Goal: Task Accomplishment & Management: Use online tool/utility

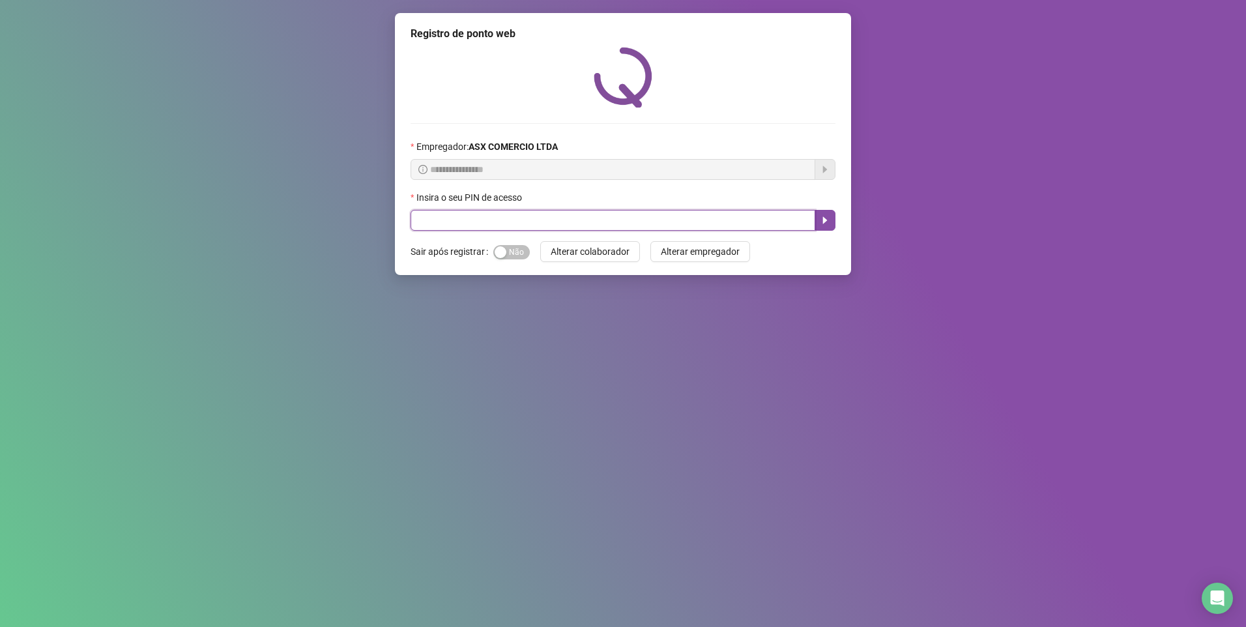
click at [416, 216] on input "text" at bounding box center [612, 220] width 405 height 21
type input "*****"
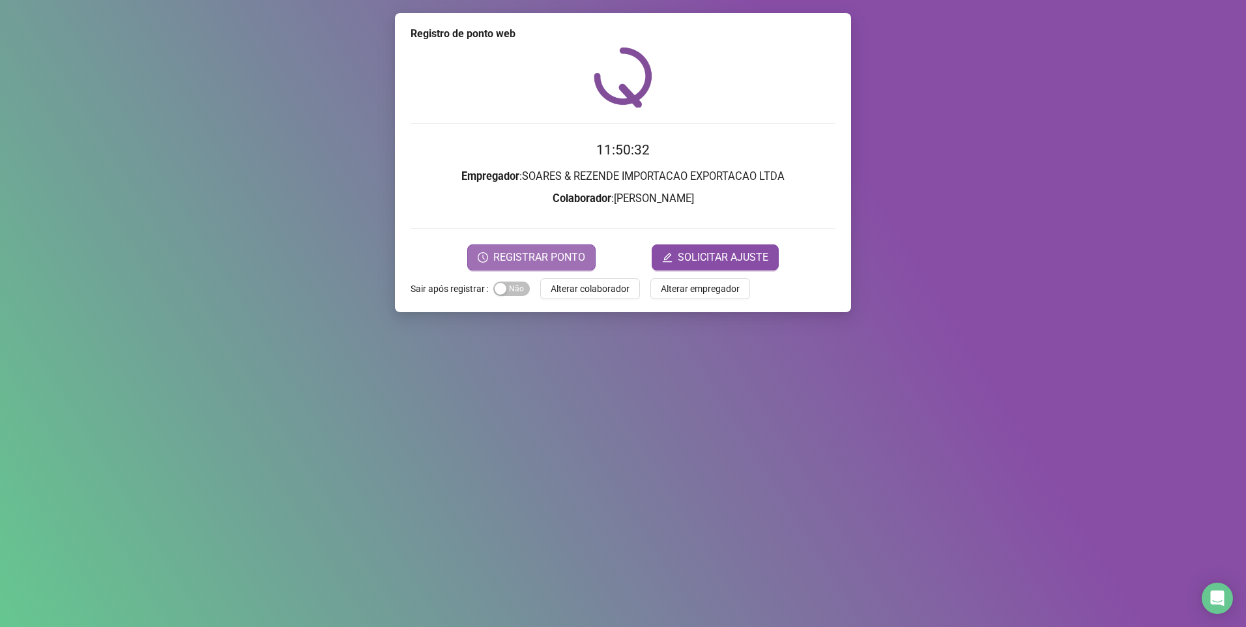
click at [532, 260] on span "REGISTRAR PONTO" at bounding box center [539, 258] width 92 height 16
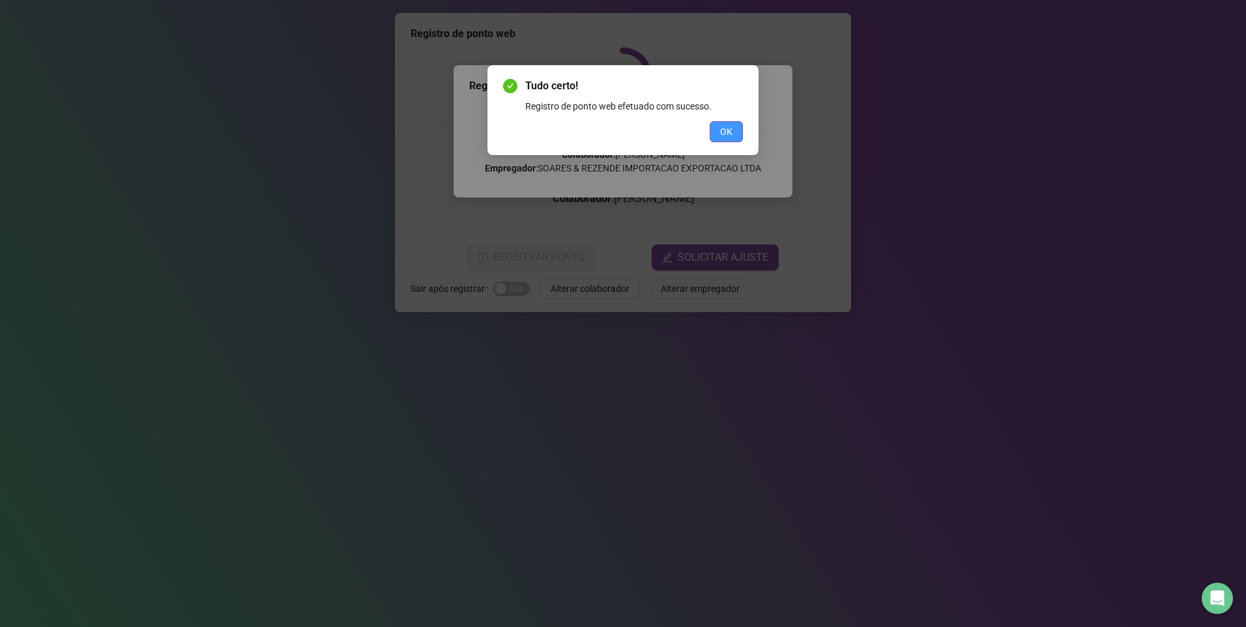
click at [740, 128] on button "OK" at bounding box center [726, 131] width 33 height 21
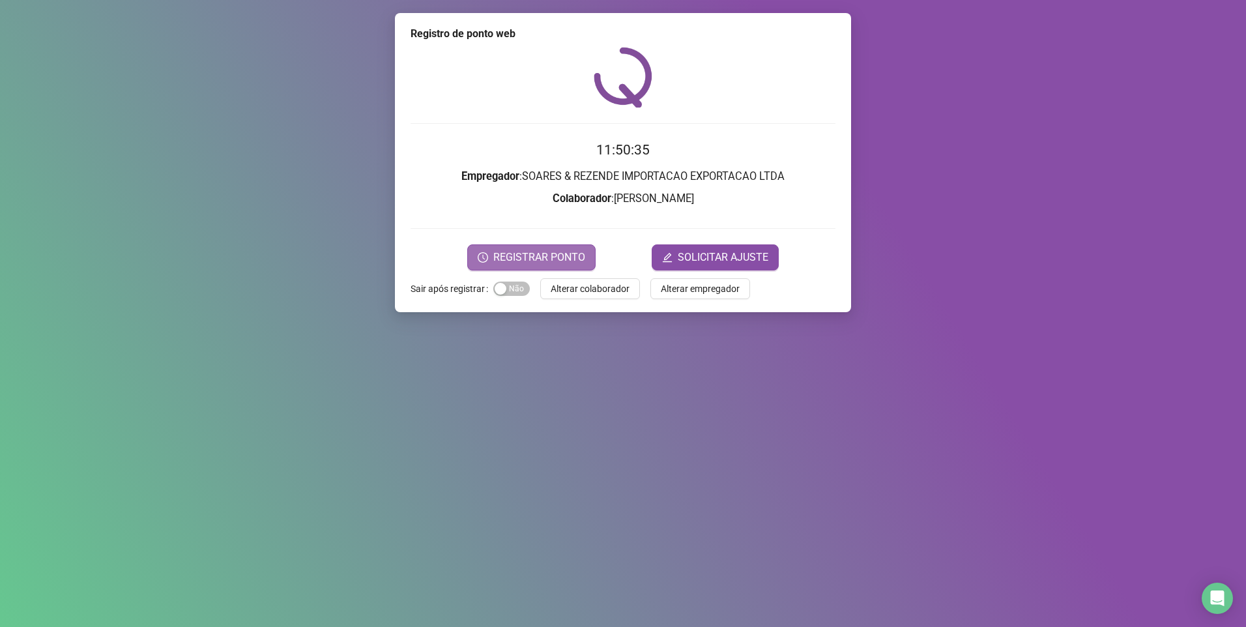
click at [540, 255] on span "REGISTRAR PONTO" at bounding box center [539, 258] width 92 height 16
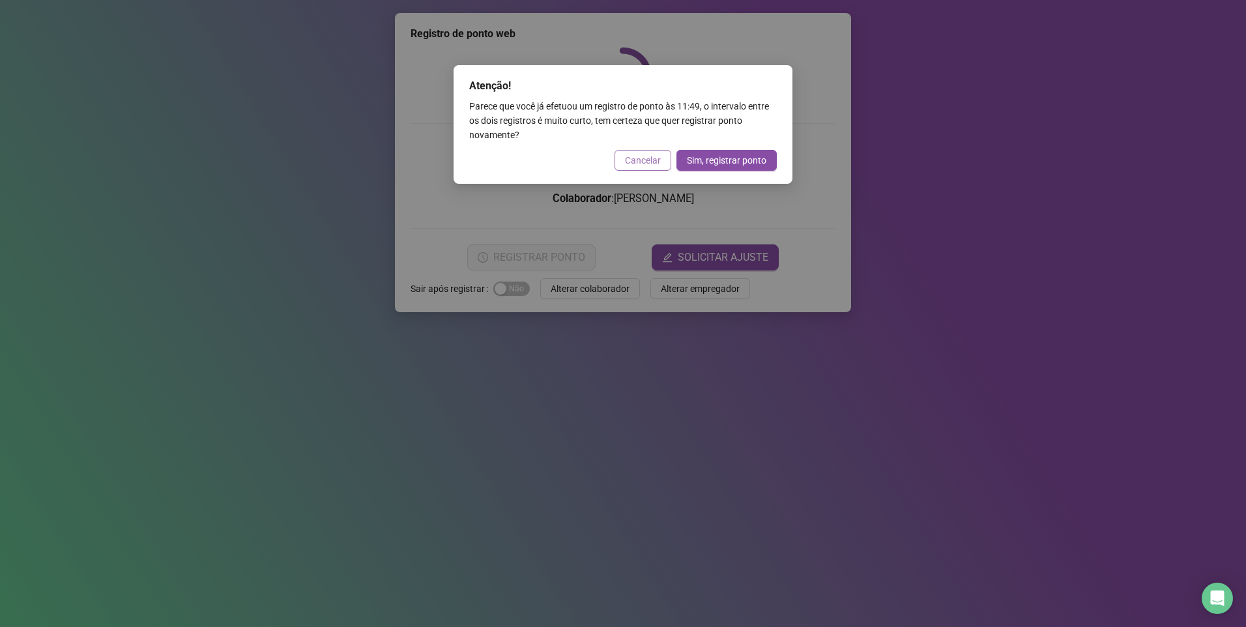
click at [642, 160] on span "Cancelar" at bounding box center [643, 160] width 36 height 14
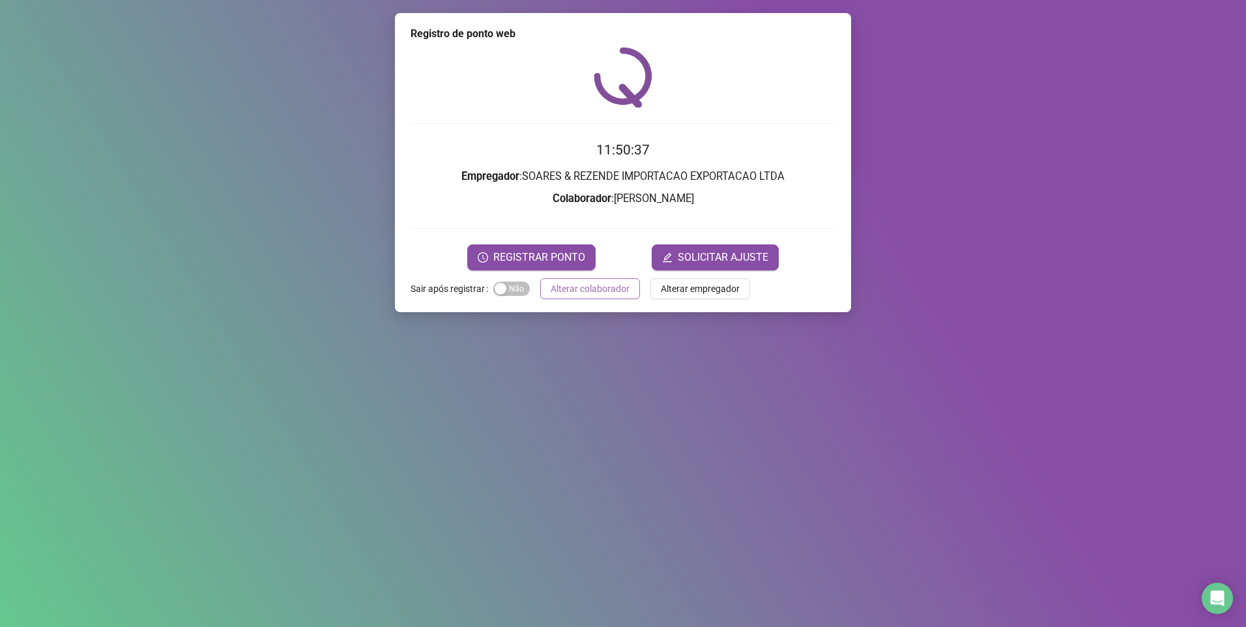
click at [581, 291] on span "Alterar colaborador" at bounding box center [590, 288] width 79 height 14
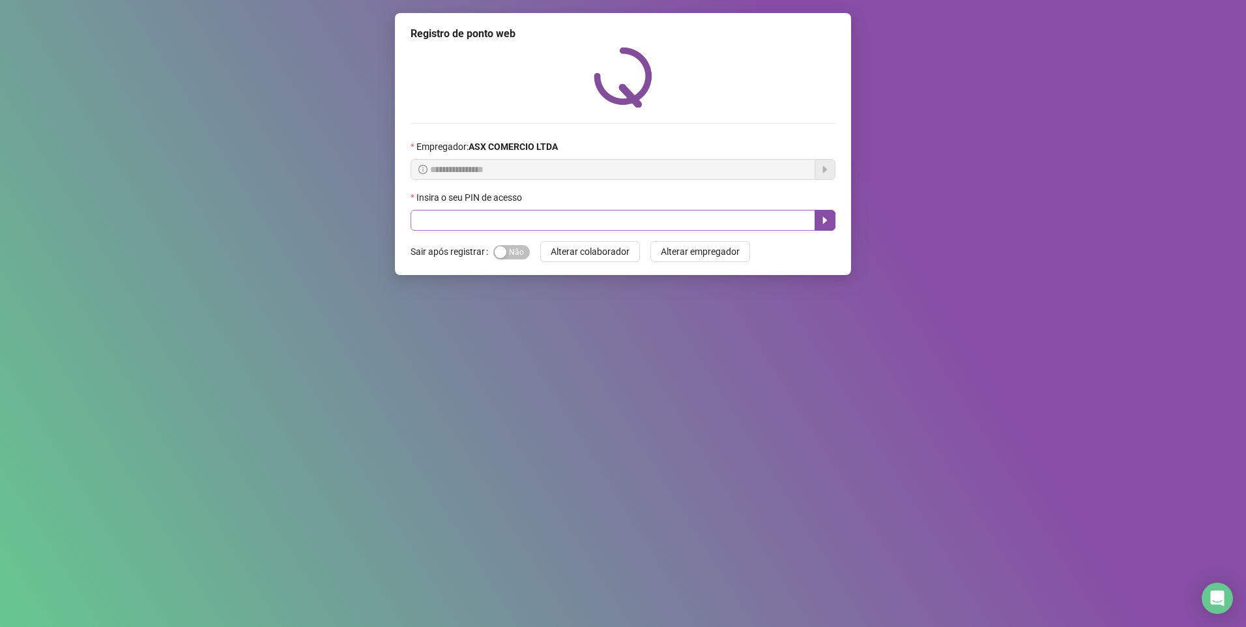
click at [468, 211] on div "Insira o seu PIN de acesso" at bounding box center [622, 210] width 425 height 40
click at [459, 216] on input "text" at bounding box center [612, 220] width 405 height 21
type input "*****"
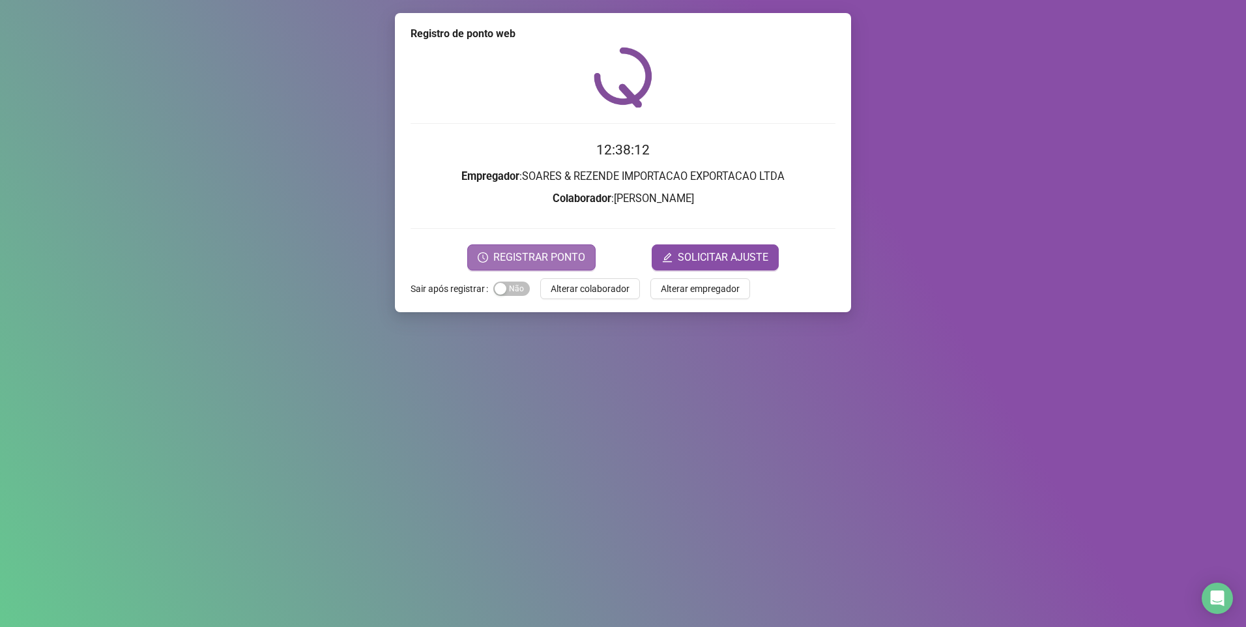
click at [545, 253] on span "REGISTRAR PONTO" at bounding box center [539, 258] width 92 height 16
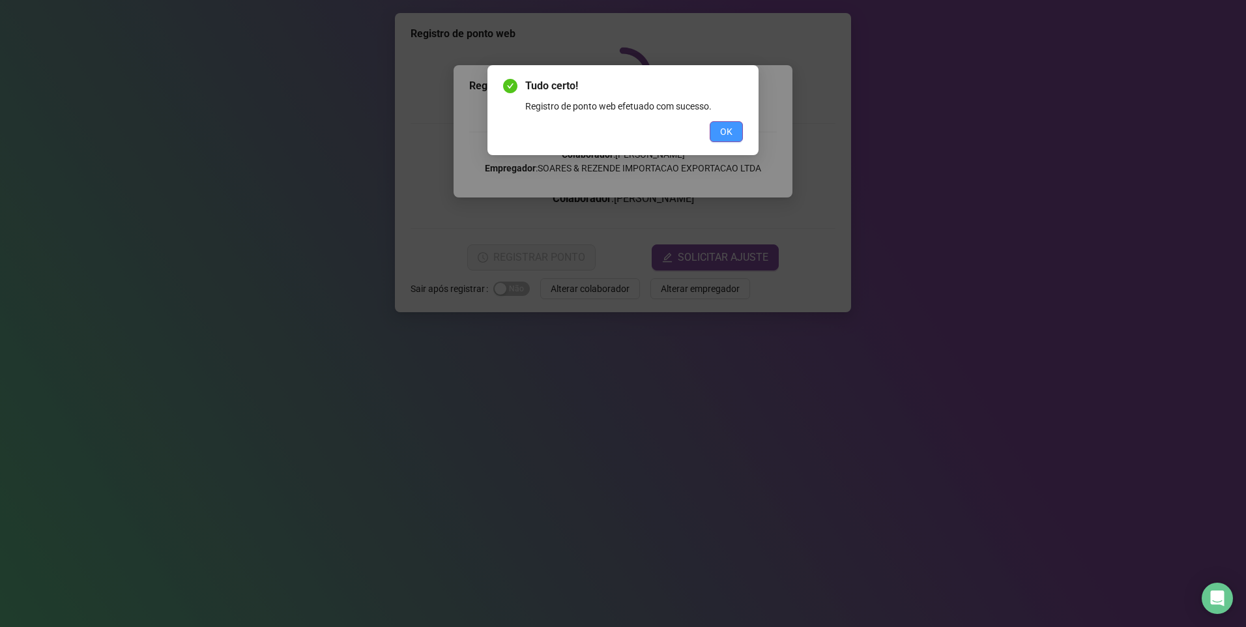
click at [720, 133] on span "OK" at bounding box center [726, 131] width 12 height 14
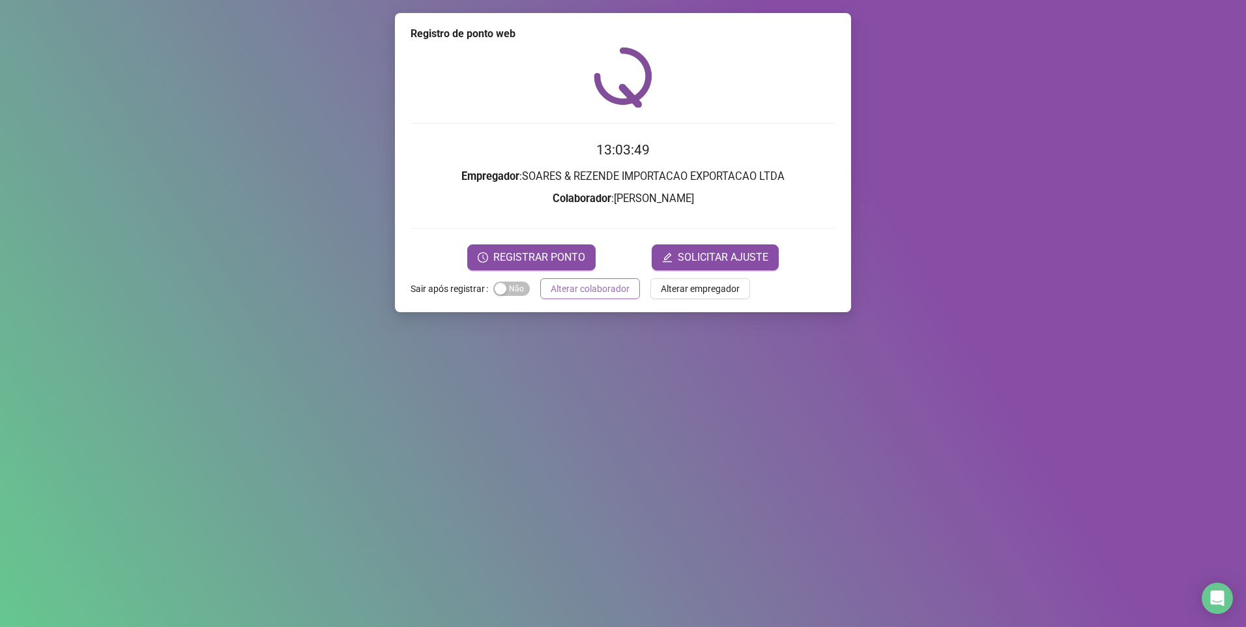
click at [573, 292] on span "Alterar colaborador" at bounding box center [590, 288] width 79 height 14
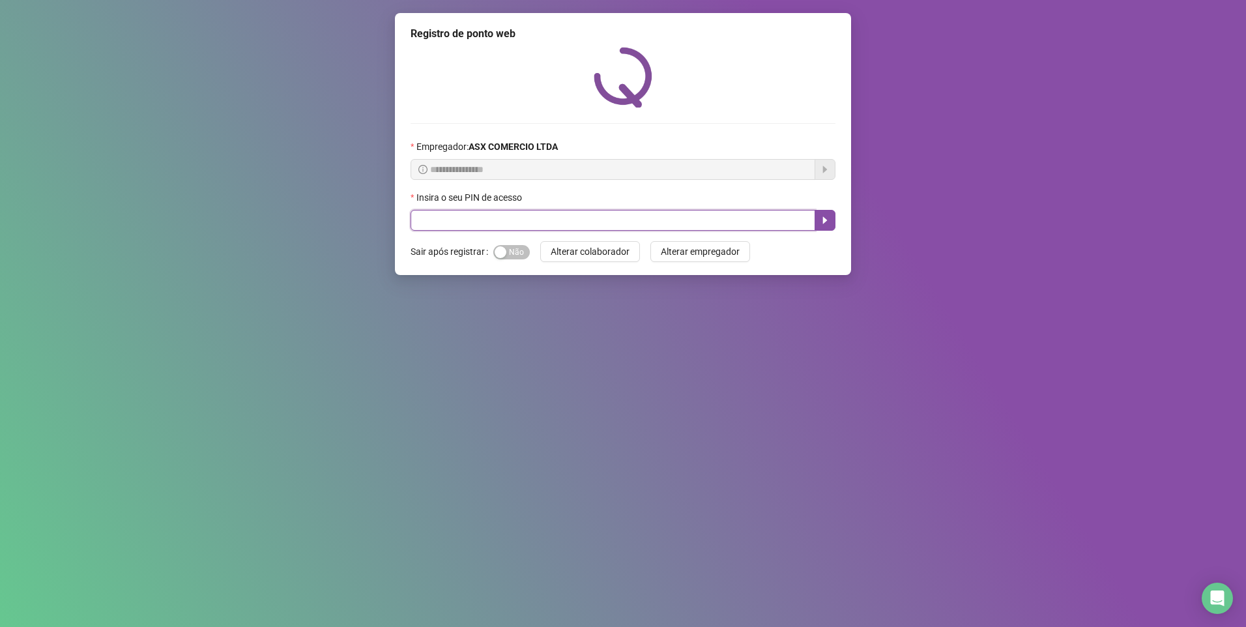
click at [500, 218] on input "text" at bounding box center [612, 220] width 405 height 21
type input "*****"
click at [828, 208] on div "Insira o seu PIN de acesso" at bounding box center [622, 200] width 425 height 20
click at [827, 212] on button "button" at bounding box center [824, 220] width 21 height 21
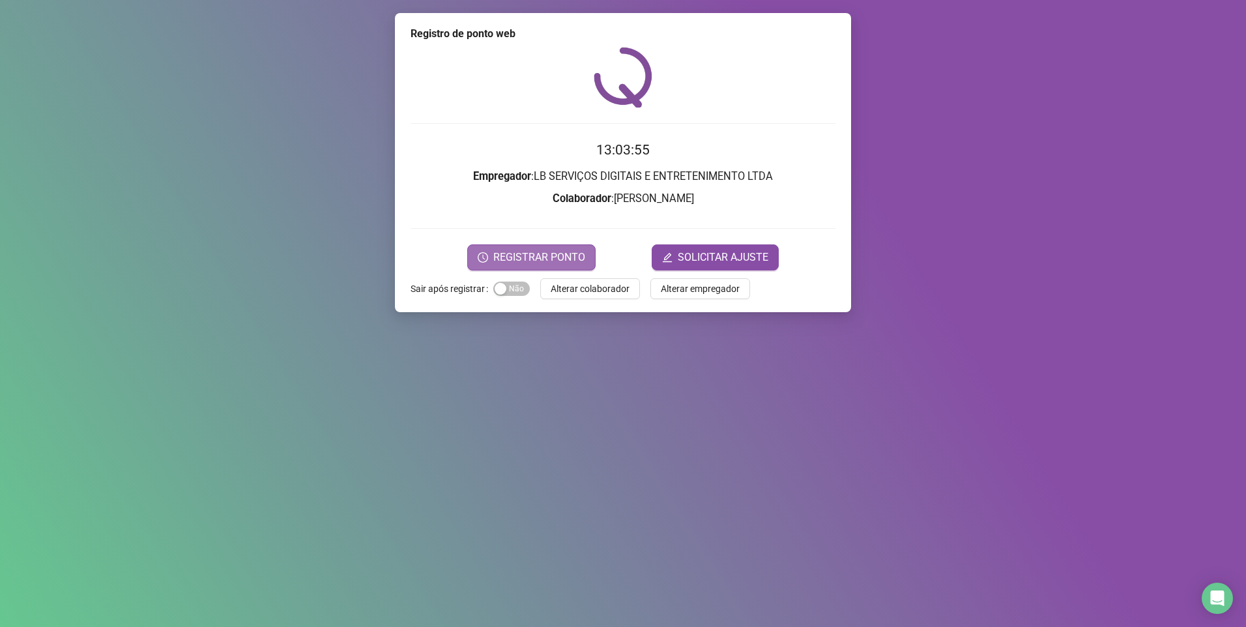
click at [563, 257] on span "REGISTRAR PONTO" at bounding box center [539, 258] width 92 height 16
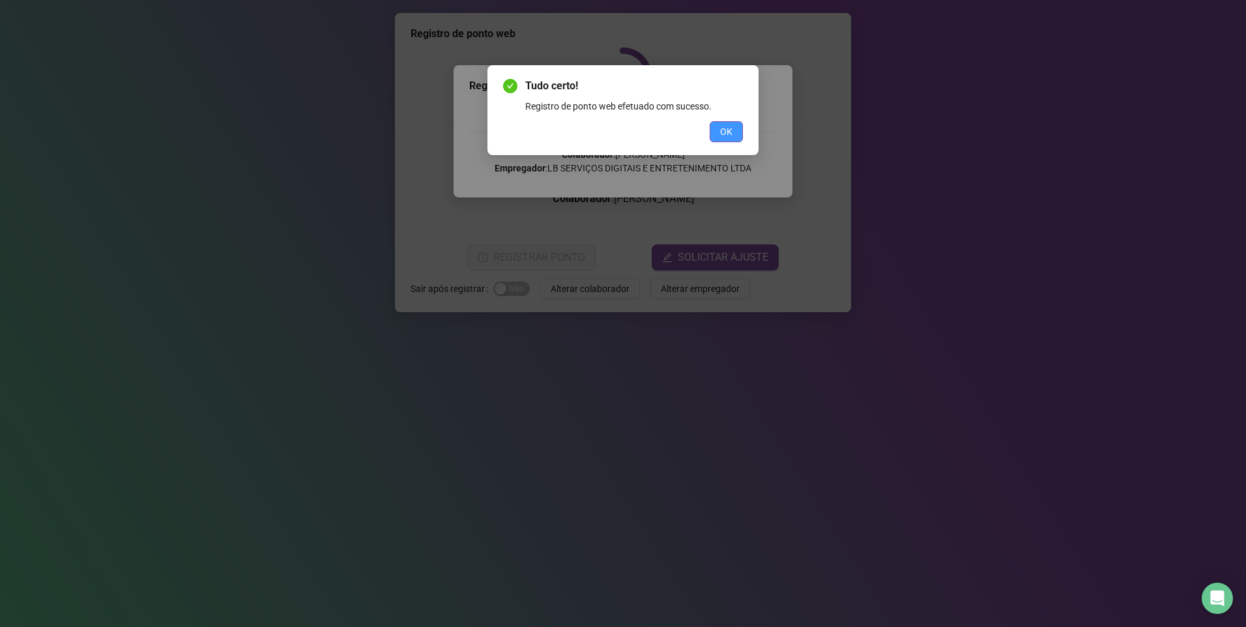
click at [723, 134] on span "OK" at bounding box center [726, 131] width 12 height 14
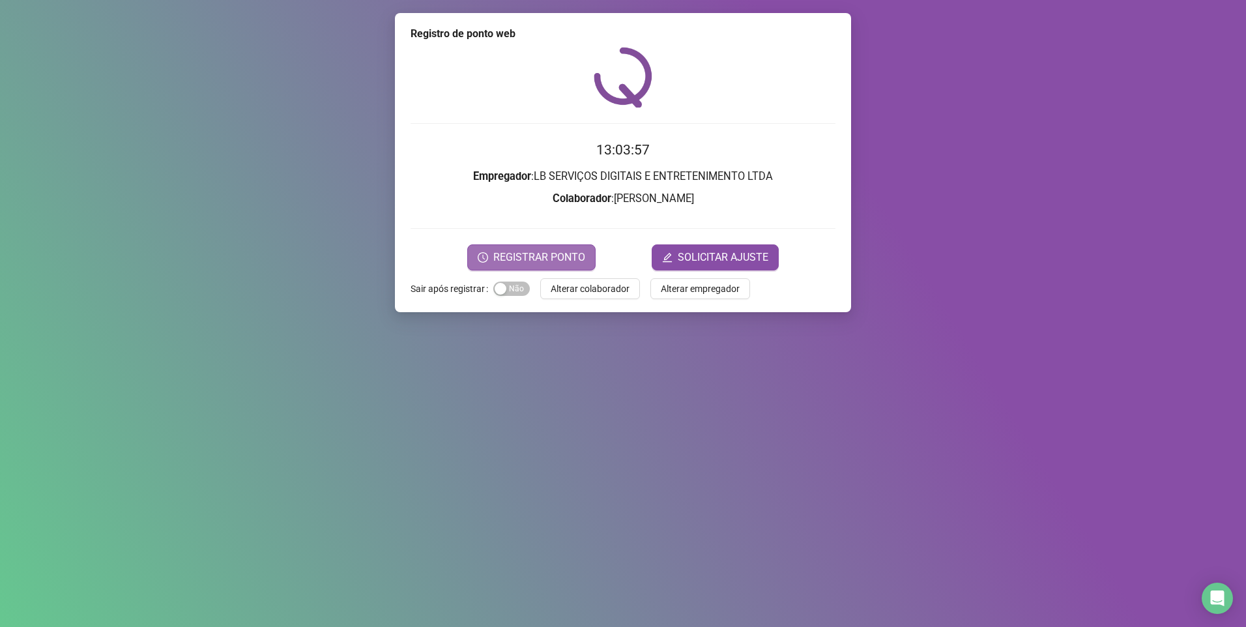
click at [526, 252] on span "REGISTRAR PONTO" at bounding box center [539, 258] width 92 height 16
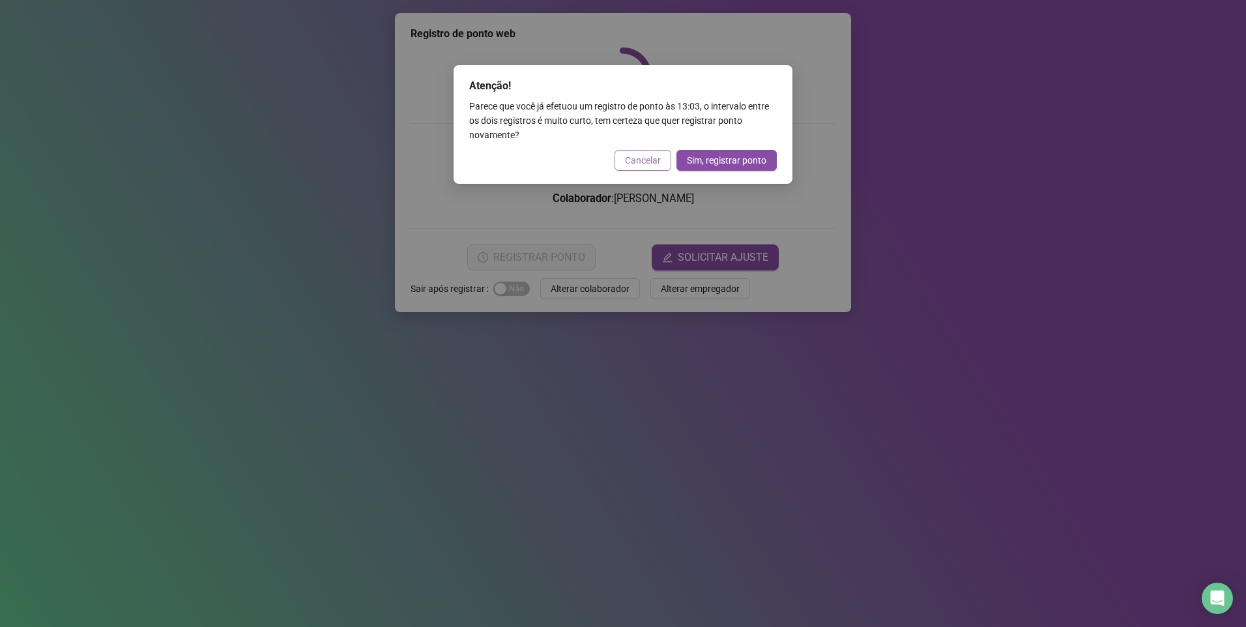
click at [654, 152] on button "Cancelar" at bounding box center [642, 160] width 57 height 21
